Goal: Task Accomplishment & Management: Use online tool/utility

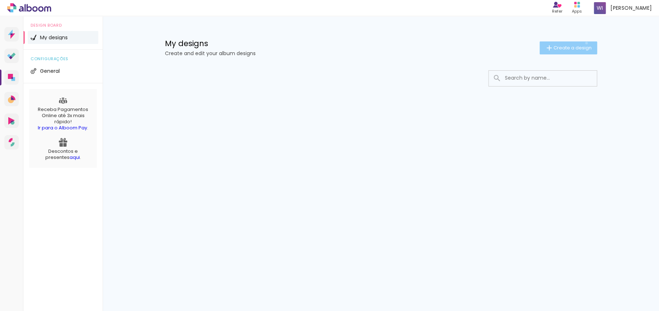
click at [585, 43] on paper-button "Create a design" at bounding box center [568, 47] width 58 height 13
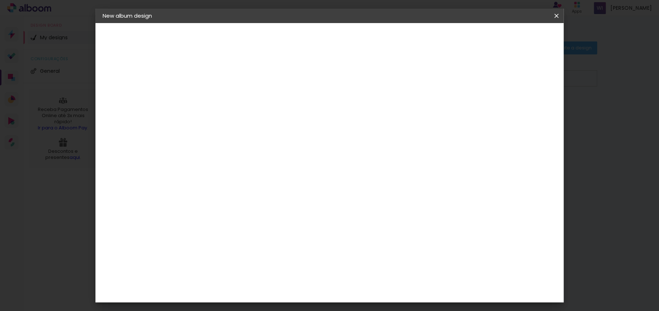
click at [220, 101] on input at bounding box center [220, 96] width 0 height 11
type input "TEST"
type paper-input "TEST"
click at [250, 41] on paper-button "Next" at bounding box center [237, 38] width 26 height 12
click at [261, 118] on input "[GEOGRAPHIC_DATA]" at bounding box center [231, 122] width 58 height 9
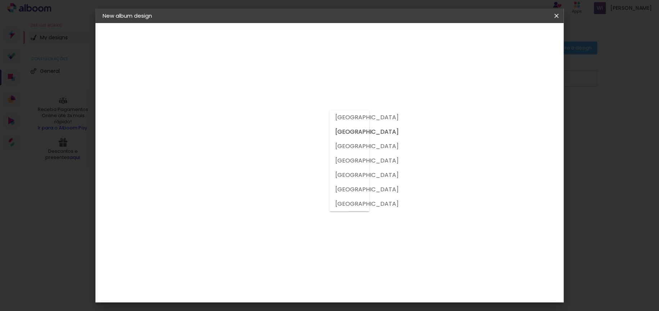
click at [0, 0] on slot "[GEOGRAPHIC_DATA]" at bounding box center [0, 0] width 0 height 0
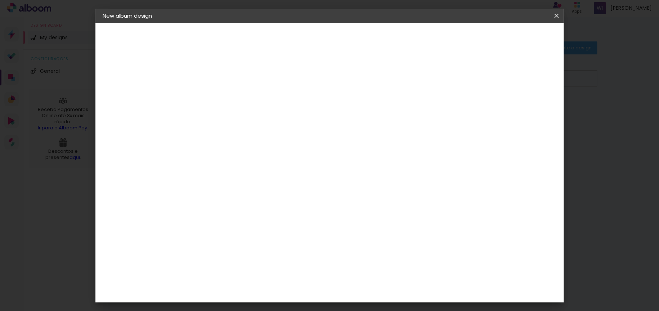
click at [0, 0] on slot "Free Size" at bounding box center [0, 0] width 0 height 0
click at [245, 168] on paper-item "3ZERO5" at bounding box center [234, 171] width 69 height 16
click at [206, 166] on img at bounding box center [207, 170] width 9 height 9
click at [0, 0] on slot "Next" at bounding box center [0, 0] width 0 height 0
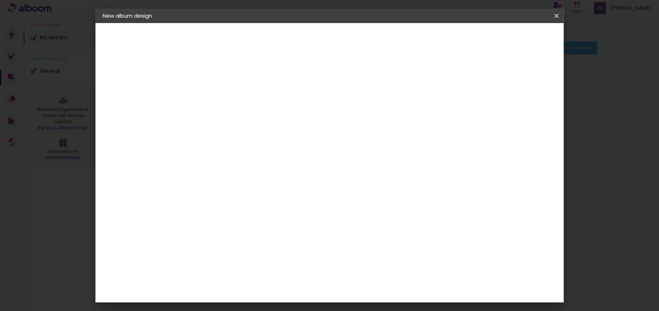
click at [240, 120] on input "text" at bounding box center [230, 125] width 20 height 11
click at [0, 0] on slot "Linha ECO" at bounding box center [0, 0] width 0 height 0
type input "Linha ECO"
click at [268, 306] on span "15 × 20" at bounding box center [251, 315] width 32 height 19
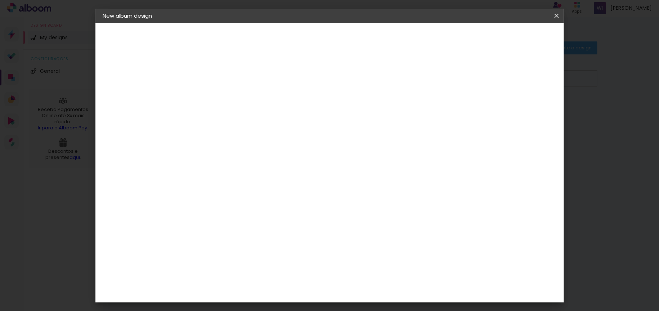
click at [333, 39] on paper-button "Next" at bounding box center [320, 38] width 26 height 12
click at [453, 34] on paper-button "Start design" at bounding box center [431, 38] width 45 height 12
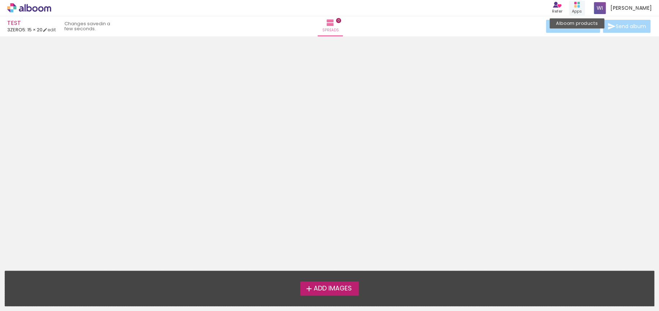
click at [581, 4] on div "Alboom products Apps" at bounding box center [577, 8] width 16 height 15
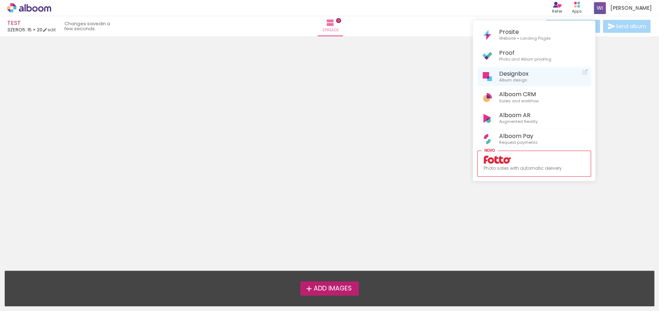
click at [534, 76] on link "Designbox Album design" at bounding box center [534, 76] width 114 height 19
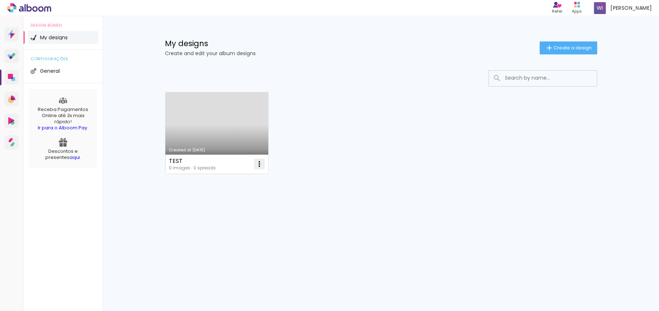
click at [260, 161] on iron-icon at bounding box center [259, 163] width 9 height 9
click at [245, 208] on paper-item "Delete" at bounding box center [230, 211] width 71 height 14
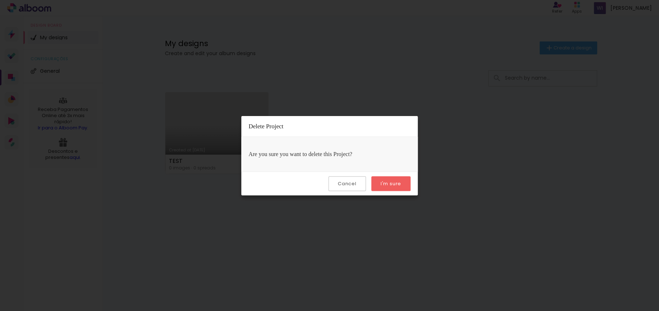
click at [0, 0] on slot "I'm sure" at bounding box center [0, 0] width 0 height 0
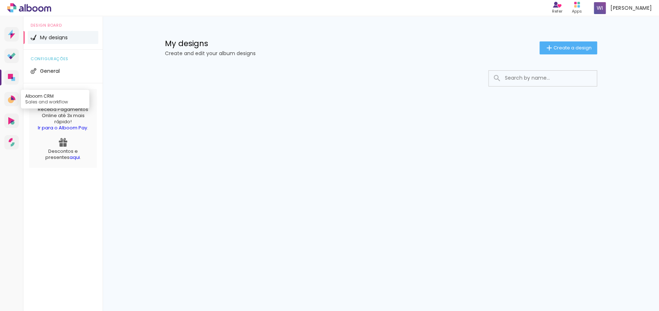
click at [13, 105] on link "Alboom CRM Sales and workflow" at bounding box center [11, 99] width 14 height 14
